Goal: Find specific page/section: Find specific page/section

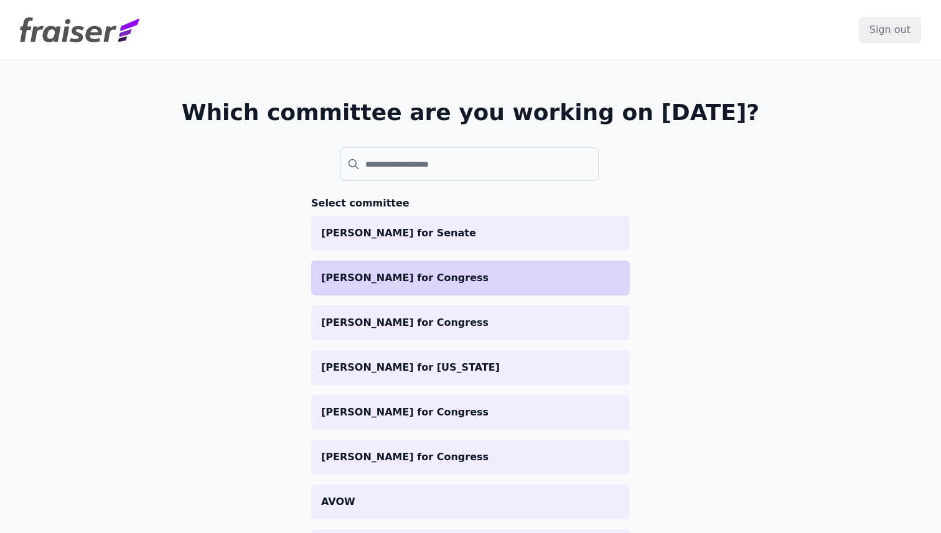
scroll to position [51, 0]
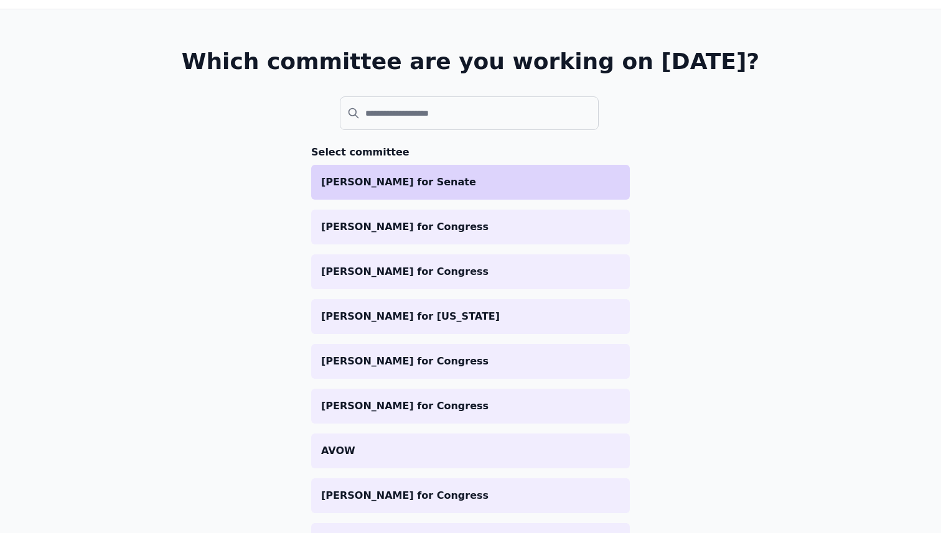
click at [415, 189] on p "[PERSON_NAME] for Senate" at bounding box center [470, 182] width 299 height 15
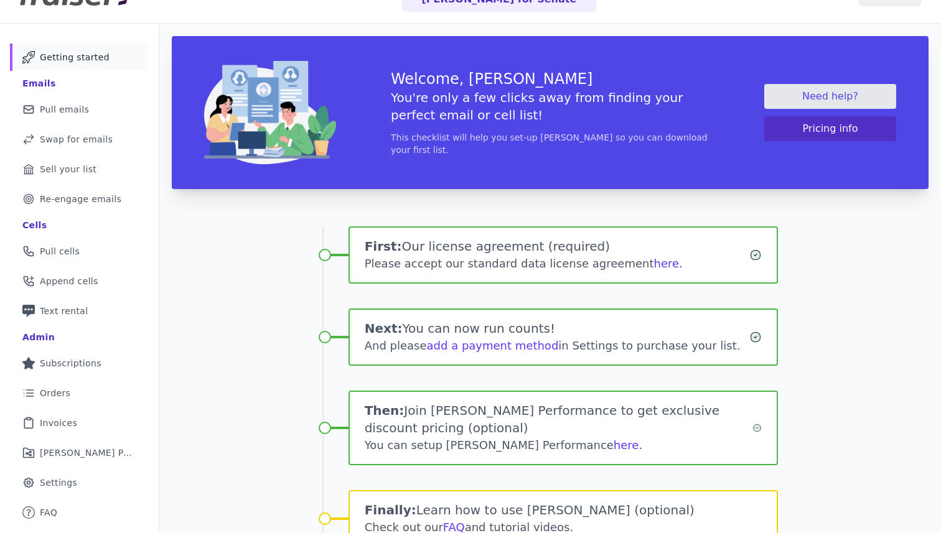
scroll to position [40, 0]
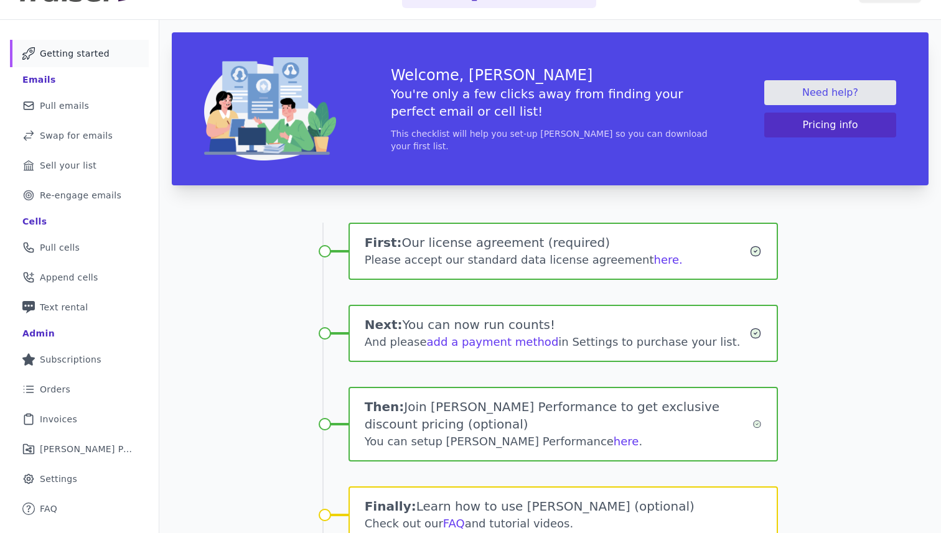
click at [71, 454] on div at bounding box center [470, 266] width 941 height 533
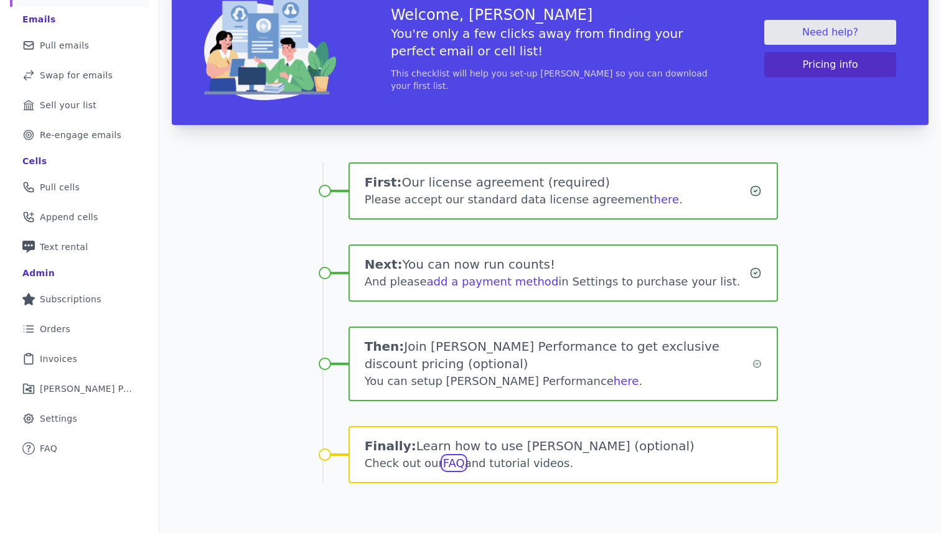
click at [456, 464] on link "FAQ" at bounding box center [454, 463] width 22 height 13
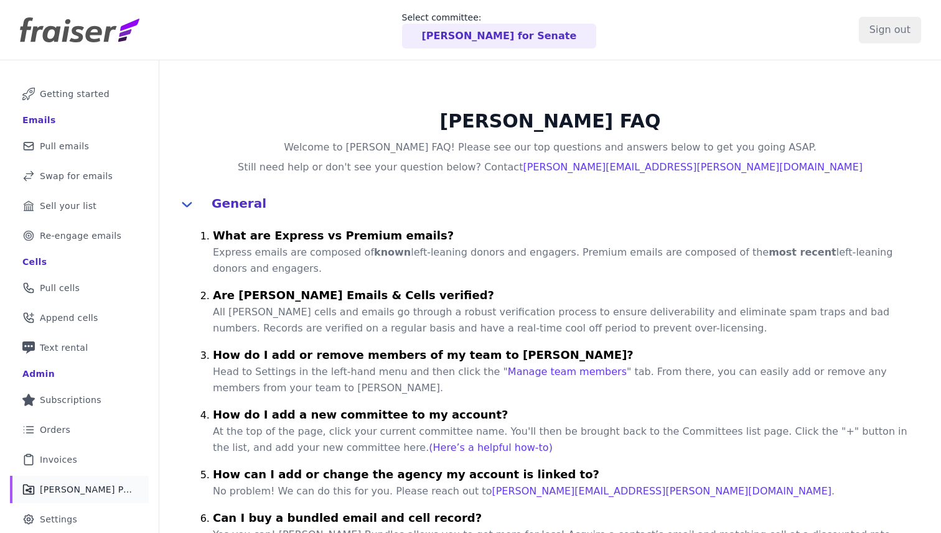
click at [80, 487] on span "[PERSON_NAME] Performance" at bounding box center [87, 489] width 94 height 12
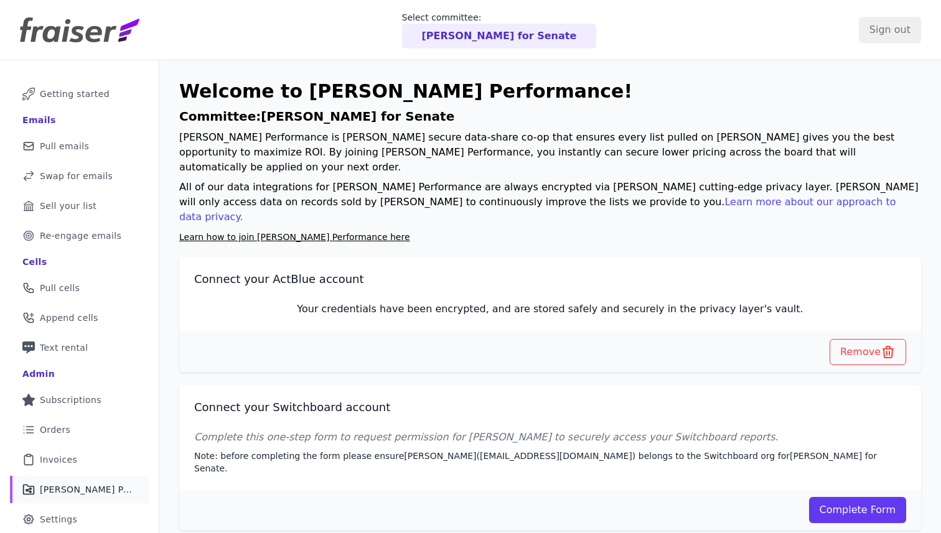
scroll to position [60, 0]
